Goal: Communication & Community: Participate in discussion

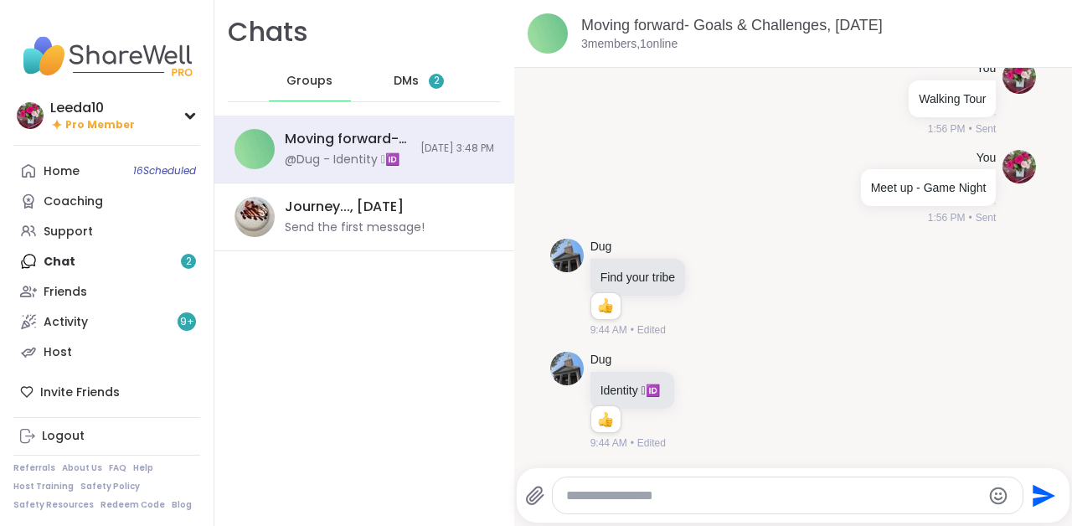
click at [405, 74] on span "DMs" at bounding box center [406, 81] width 25 height 17
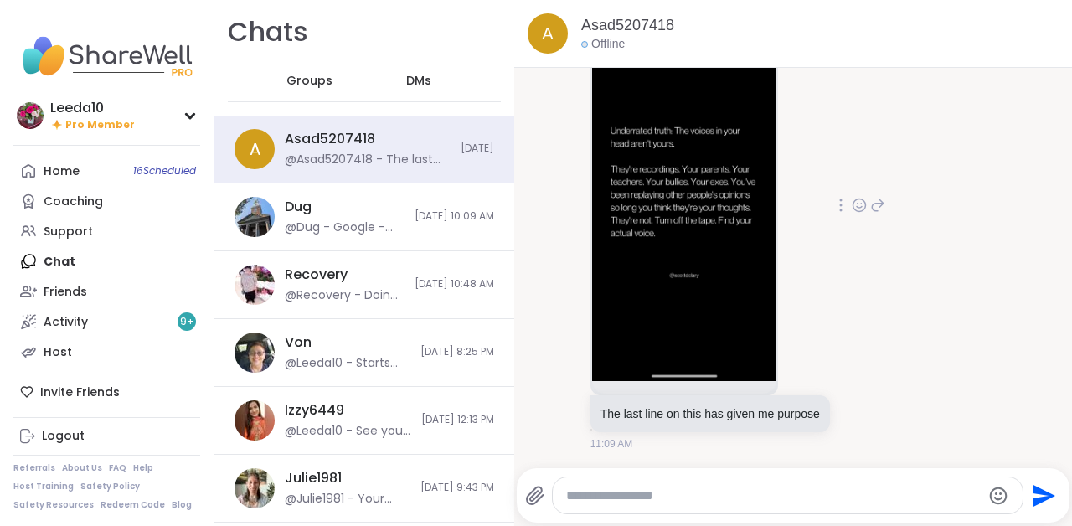
scroll to position [16534, 0]
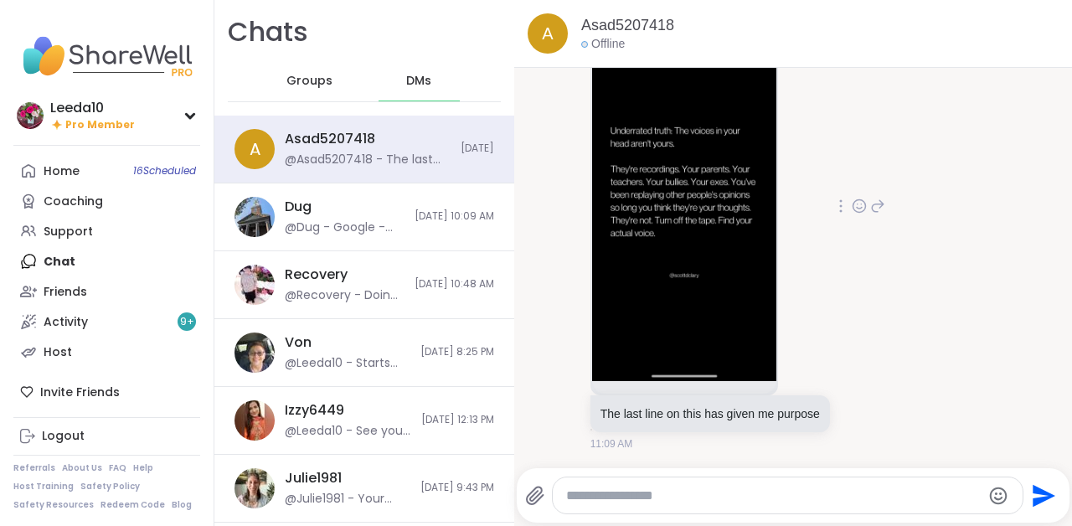
scroll to position [16739, 0]
click at [845, 95] on icon at bounding box center [839, 90] width 12 height 11
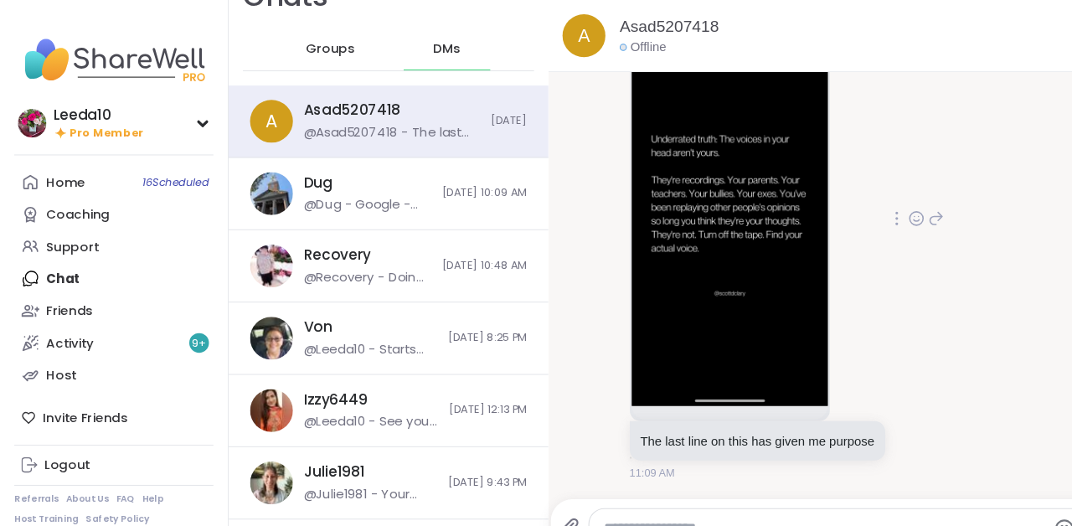
scroll to position [16798, 0]
click at [885, 204] on icon at bounding box center [877, 205] width 15 height 20
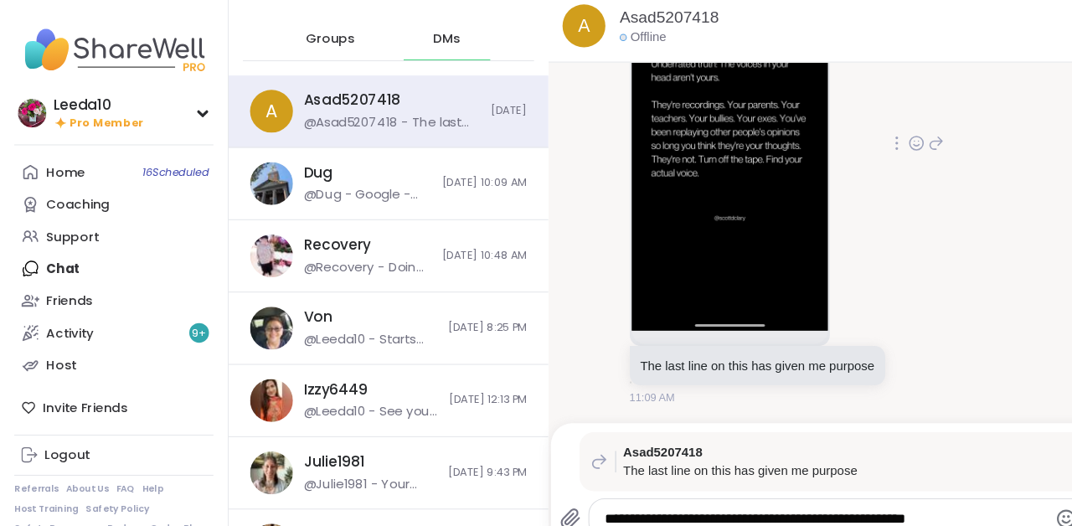
type textarea "**********"
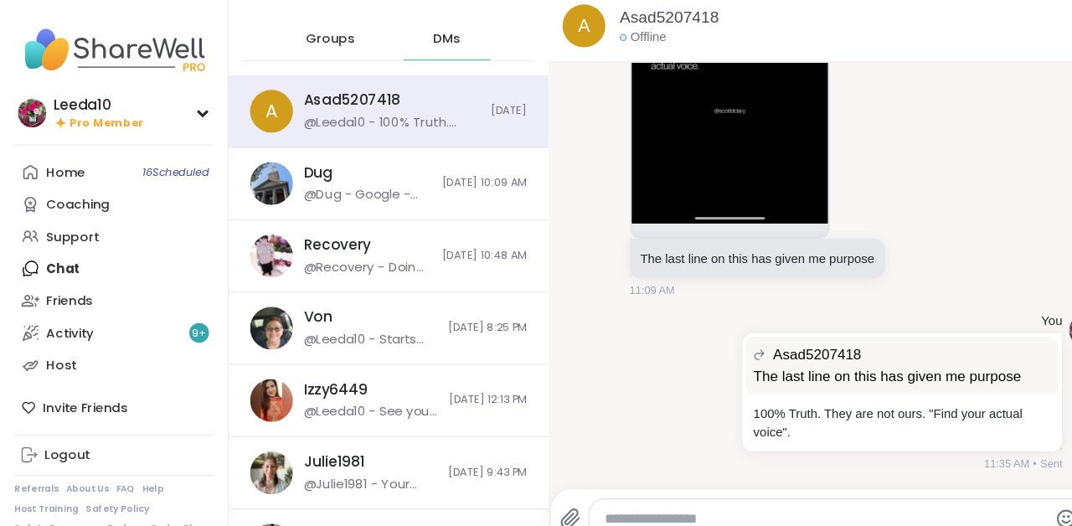
scroll to position [16961, 0]
